Goal: Task Accomplishment & Management: Manage account settings

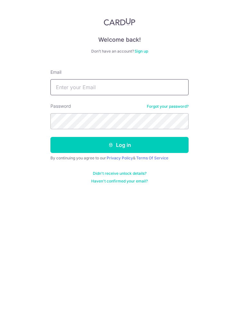
click at [65, 86] on input "Email" at bounding box center [119, 87] width 138 height 16
type input "[EMAIL_ADDRESS][DOMAIN_NAME]"
click at [79, 146] on button "Log in" at bounding box center [119, 145] width 138 height 16
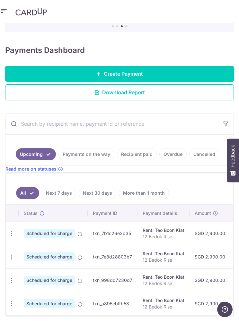
click at [14, 230] on icon "button" at bounding box center [11, 233] width 7 height 7
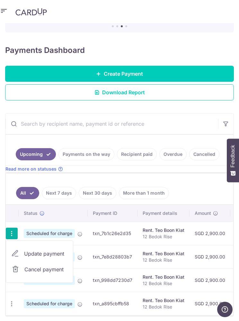
click at [60, 250] on span "Update payment" at bounding box center [46, 254] width 44 height 8
radio input "true"
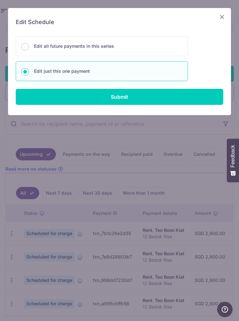
click at [186, 93] on input "Submit" at bounding box center [119, 97] width 207 height 16
radio input "true"
type input "2,900.00"
type input "14/10/2025"
type input "12 Bedok Rise"
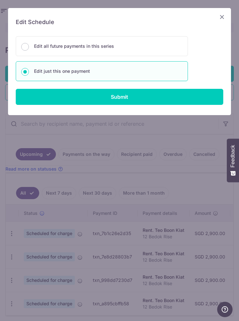
type input "SAVERENT179"
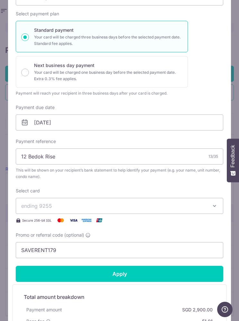
scroll to position [53, 0]
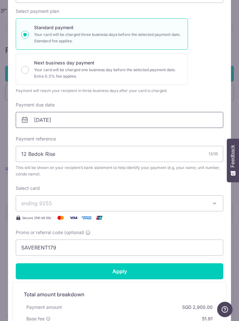
click at [161, 119] on input "14/10/2025" at bounding box center [119, 120] width 207 height 16
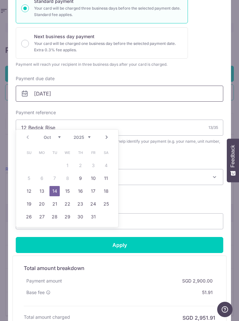
scroll to position [87, 0]
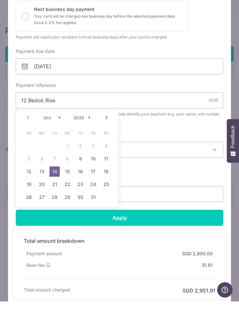
click at [65, 186] on link "15" at bounding box center [67, 191] width 10 height 10
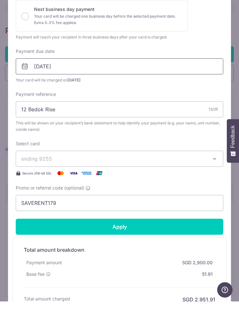
click at [174, 78] on input "15/10/2025" at bounding box center [119, 86] width 207 height 16
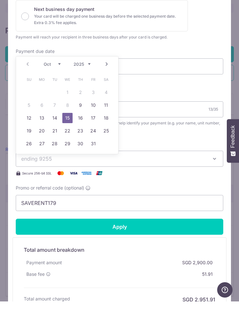
click at [80, 132] on link "16" at bounding box center [80, 137] width 10 height 10
type input "16/10/2025"
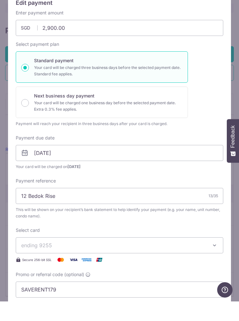
scroll to position [0, 0]
click at [2, 94] on div "Edit payment By clicking apply, you will make changes to all payments to Teo Bo…" at bounding box center [119, 160] width 239 height 321
